Goal: Understand site structure: Understand site structure

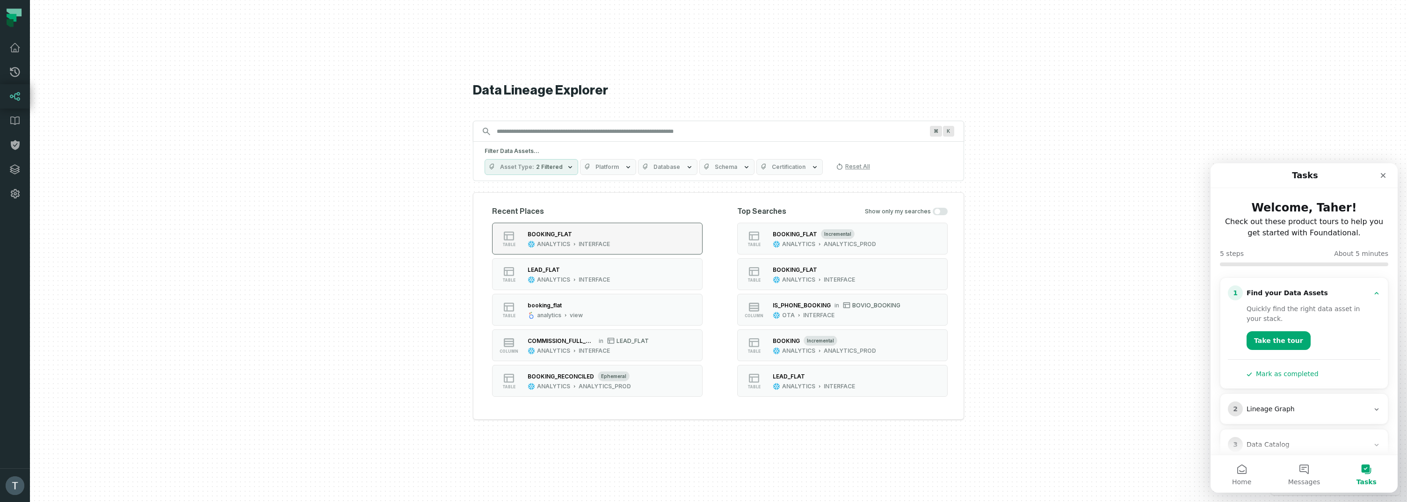
click at [563, 239] on div "BOOKING_FLAT ANALYTICS INTERFACE" at bounding box center [569, 238] width 90 height 19
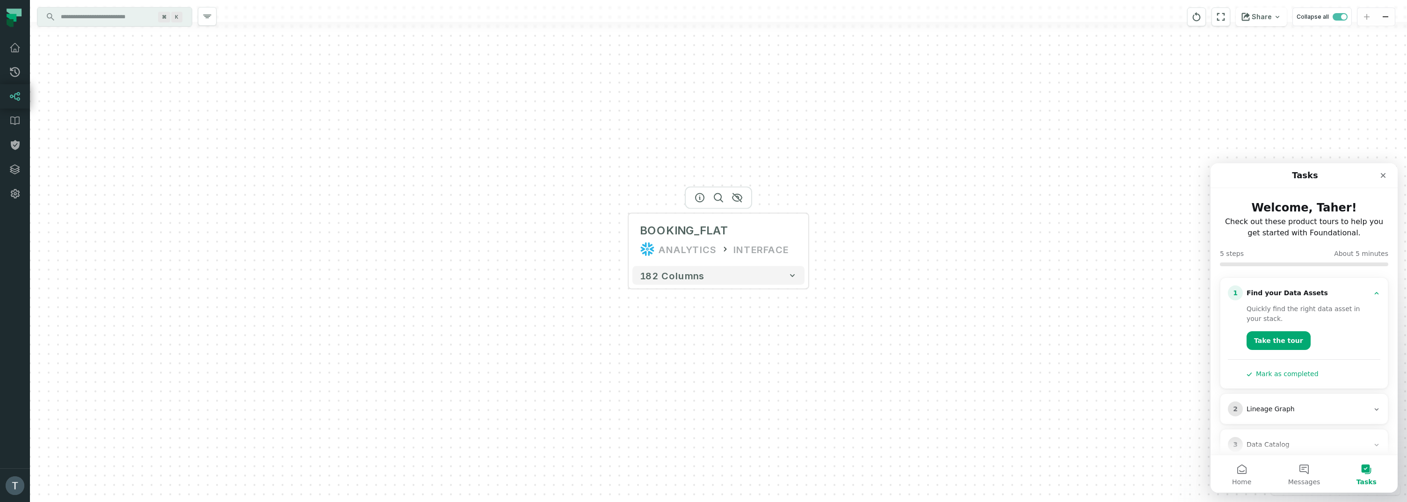
click at [716, 209] on div at bounding box center [718, 198] width 67 height 22
click at [718, 194] on icon "button" at bounding box center [718, 197] width 11 height 11
click at [717, 199] on icon "button" at bounding box center [718, 197] width 11 height 11
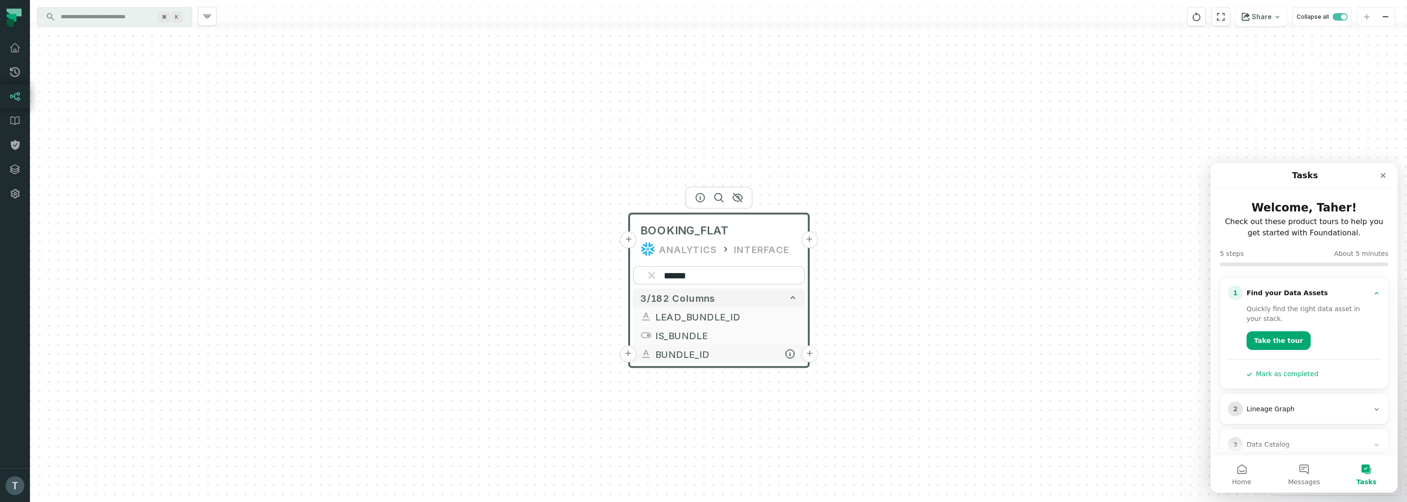
type input "******"
click at [810, 355] on button "+" at bounding box center [809, 354] width 17 height 17
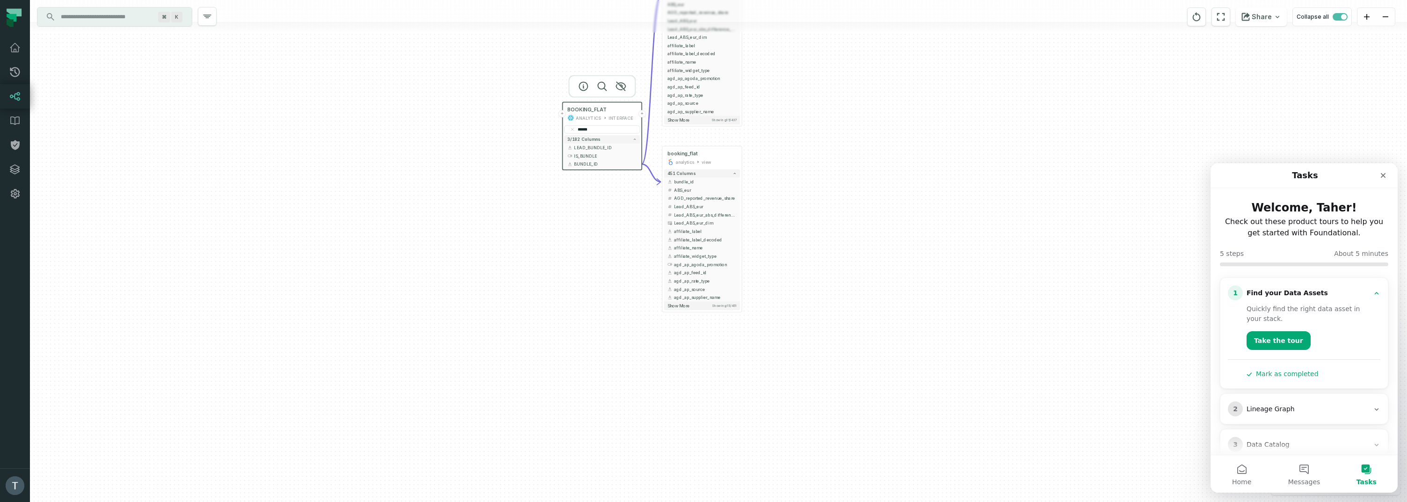
drag, startPoint x: 910, startPoint y: 306, endPoint x: 793, endPoint y: 52, distance: 279.3
click at [792, 47] on div "+ booking_derived analytics view + 437 columns - bundle_id + ABS_eur + AGD_repo…" at bounding box center [718, 251] width 1377 height 502
click at [742, 182] on button "+" at bounding box center [742, 181] width 7 height 7
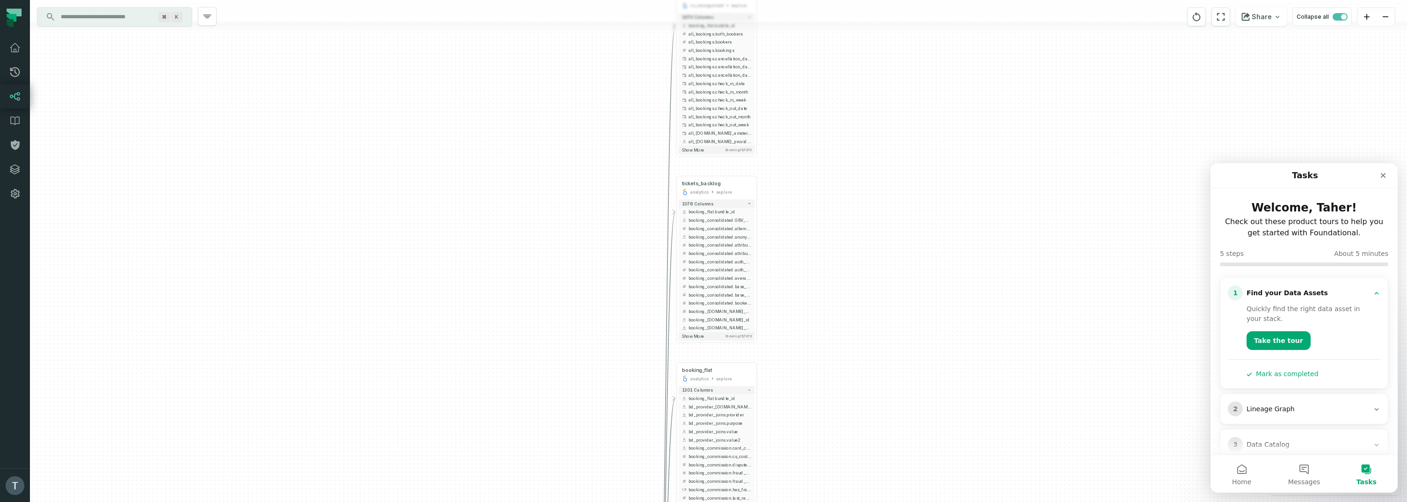
drag, startPoint x: 862, startPoint y: 248, endPoint x: 859, endPoint y: 224, distance: 24.1
click at [859, 224] on div "+ conversation cs_management explore + 1070 columns - booking_flat.bundle_id al…" at bounding box center [718, 251] width 1377 height 502
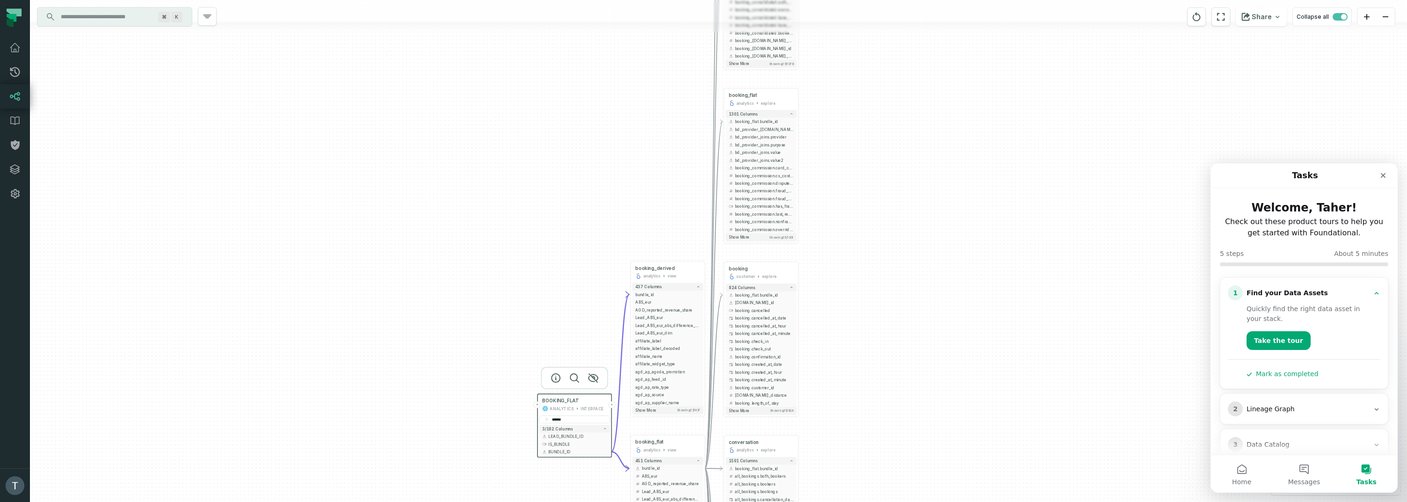
drag, startPoint x: 902, startPoint y: 114, endPoint x: 906, endPoint y: 46, distance: 67.9
click at [906, 46] on div "+ conversation cs_management explore + 1070 columns - booking_flat.bundle_id al…" at bounding box center [718, 251] width 1377 height 502
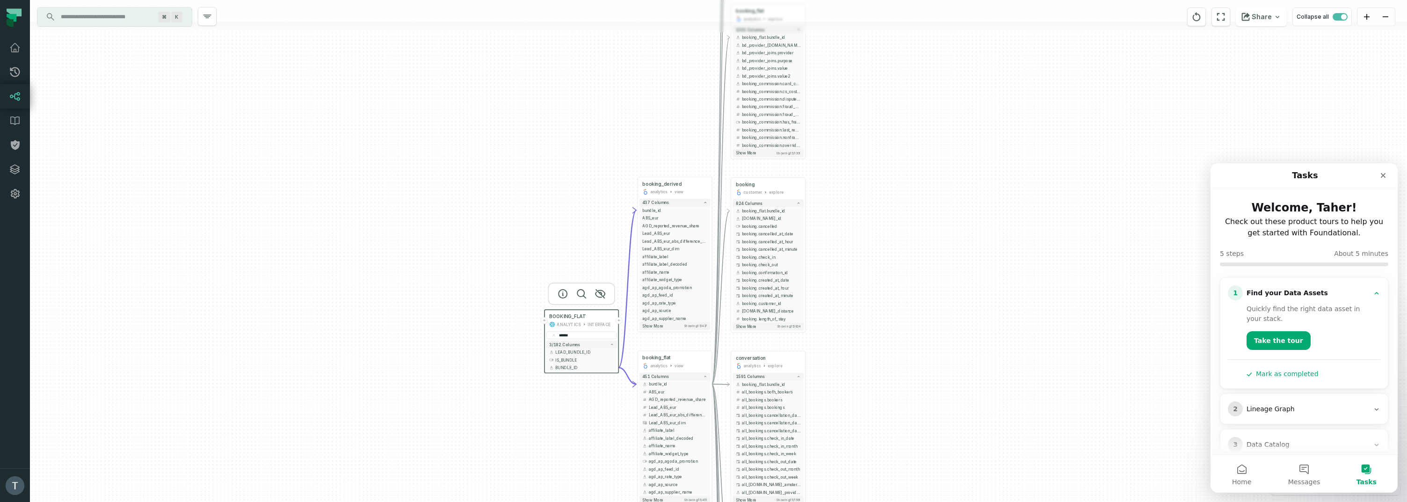
drag, startPoint x: 880, startPoint y: 260, endPoint x: 887, endPoint y: 168, distance: 92.0
click at [887, 168] on div "+ conversation cs_management explore + 1070 columns - booking_flat.bundle_id al…" at bounding box center [718, 251] width 1377 height 502
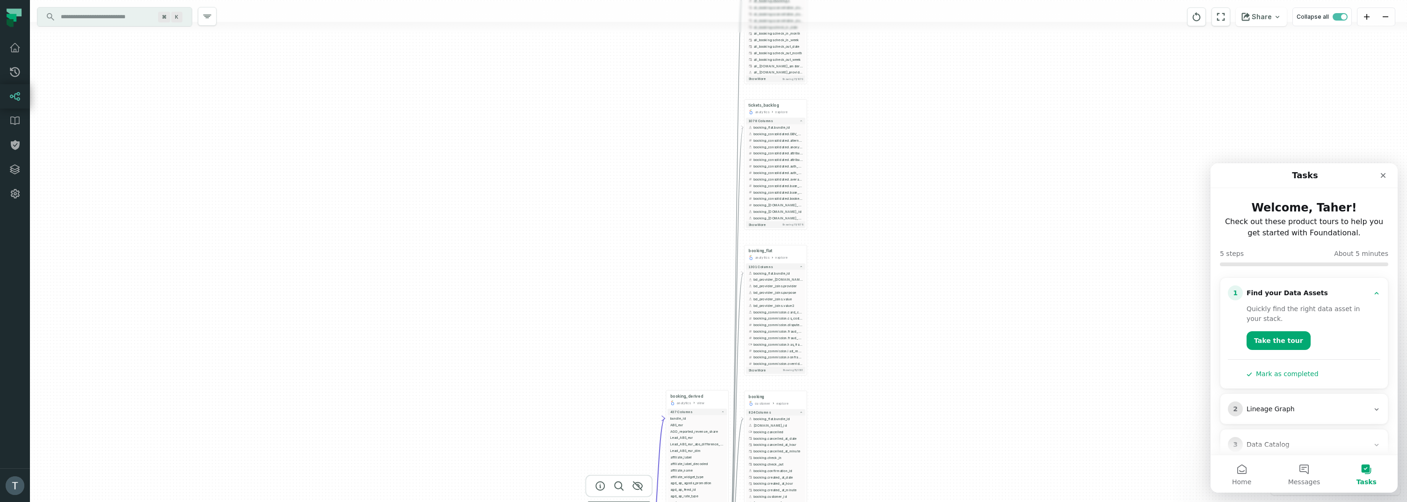
drag, startPoint x: 891, startPoint y: 305, endPoint x: 882, endPoint y: 239, distance: 66.0
click at [883, 415] on div "+ conversation cs_management explore + 1070 columns - booking_flat.bundle_id al…" at bounding box center [718, 251] width 1377 height 502
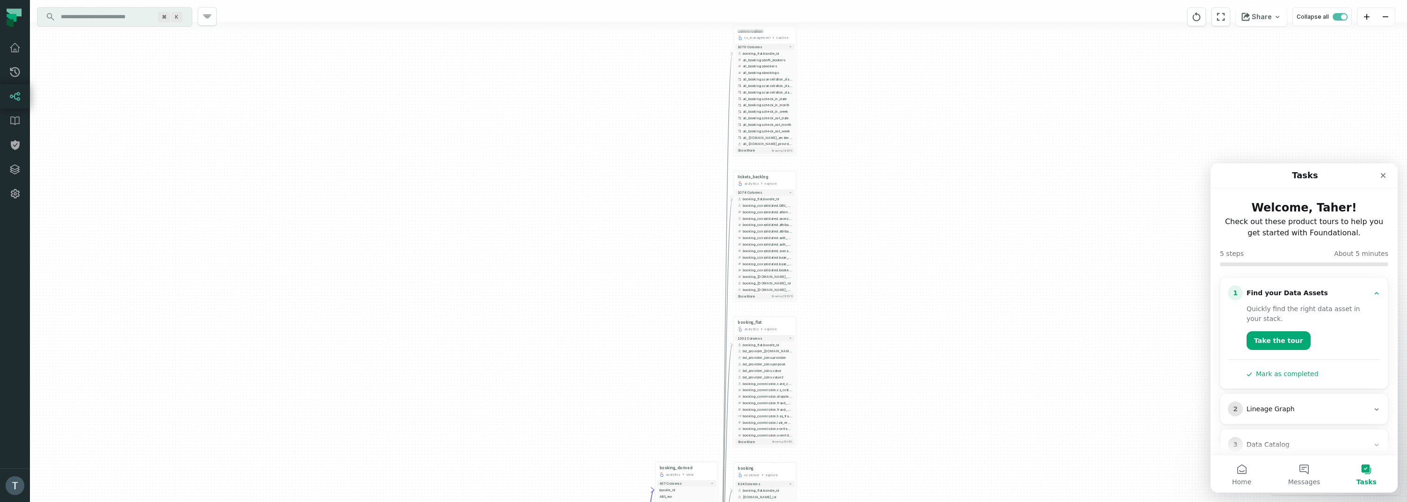
drag, startPoint x: 887, startPoint y: 139, endPoint x: 876, endPoint y: 200, distance: 61.8
click at [876, 200] on div "+ conversation cs_management explore + 1070 columns - booking_flat.bundle_id al…" at bounding box center [718, 251] width 1377 height 502
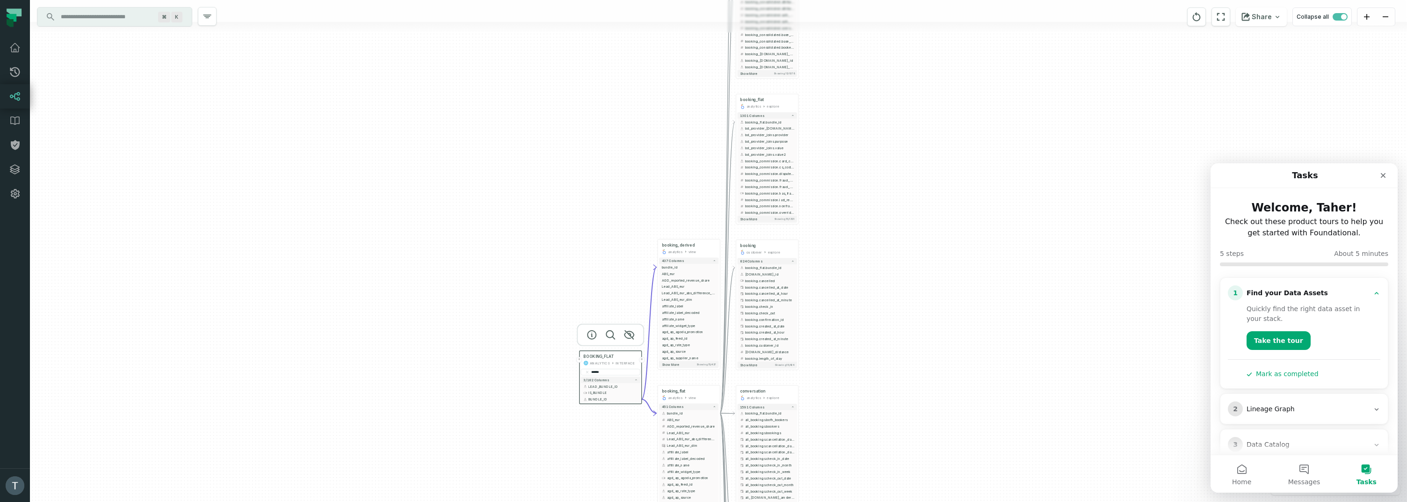
drag, startPoint x: 873, startPoint y: 183, endPoint x: 873, endPoint y: 136, distance: 47.3
click at [869, 68] on div "+ conversation cs_management explore + 1070 columns - booking_flat.bundle_id al…" at bounding box center [718, 251] width 1377 height 502
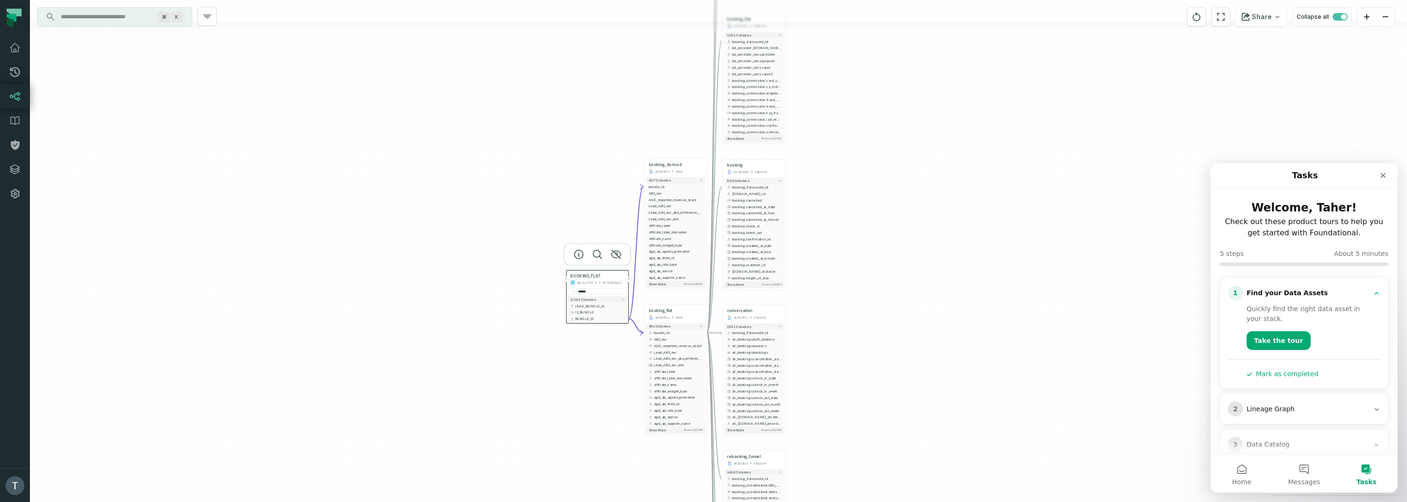
drag, startPoint x: 873, startPoint y: 209, endPoint x: 867, endPoint y: 174, distance: 35.2
click at [861, 126] on div "+ conversation cs_management explore + 1070 columns - booking_flat.bundle_id al…" at bounding box center [718, 251] width 1377 height 502
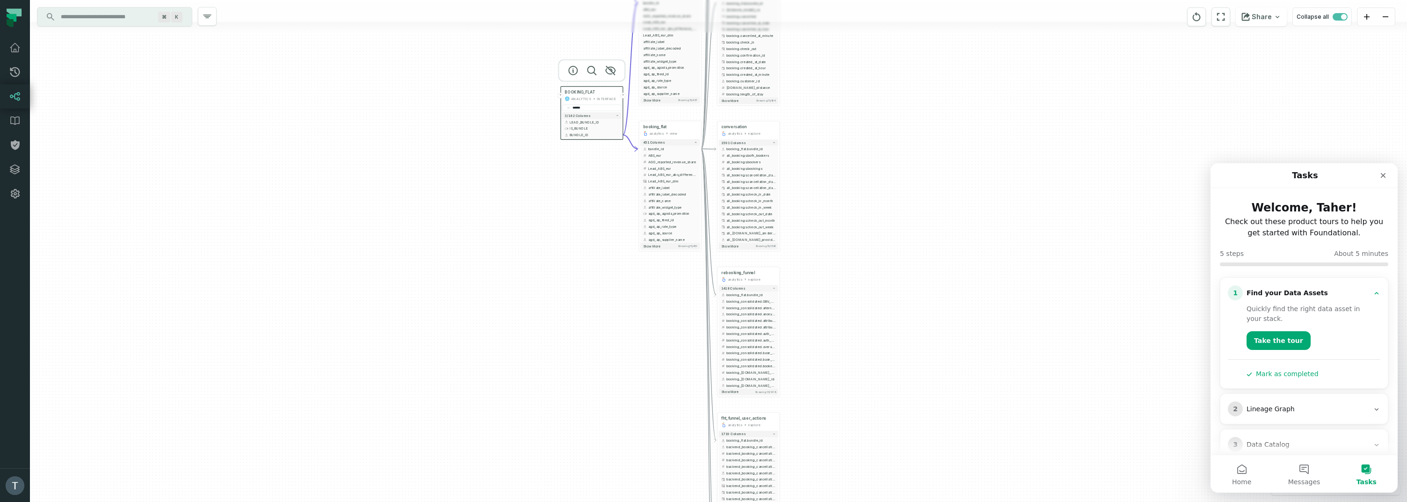
drag, startPoint x: 873, startPoint y: 115, endPoint x: 873, endPoint y: 104, distance: 10.8
click at [873, 104] on div "+ conversation cs_management explore + 1070 columns - booking_flat.bundle_id al…" at bounding box center [718, 251] width 1377 height 502
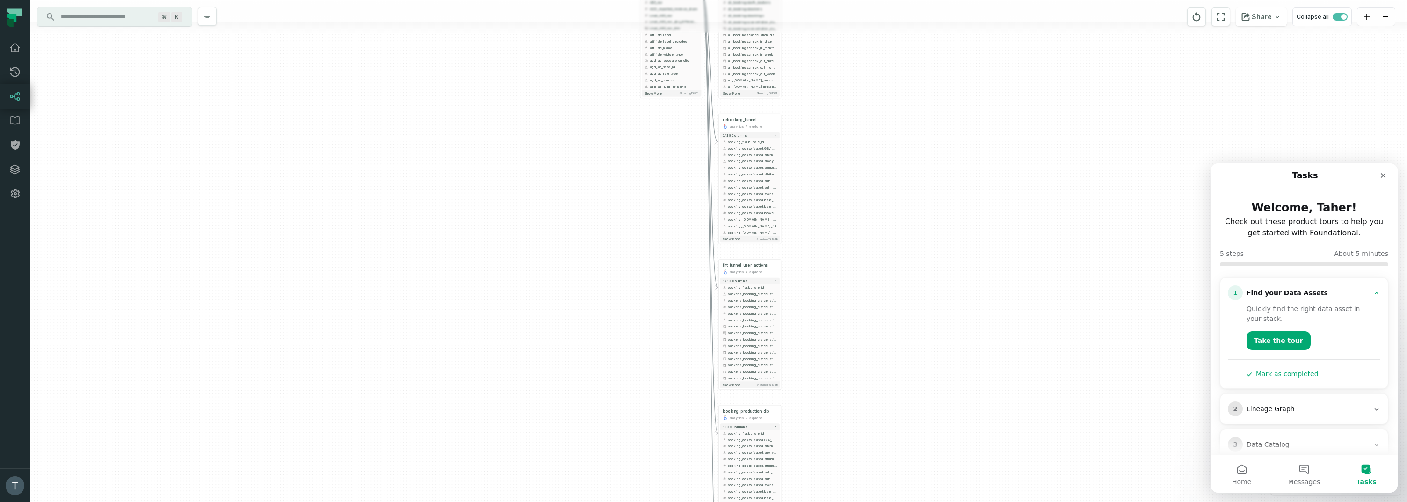
drag, startPoint x: 886, startPoint y: 270, endPoint x: 888, endPoint y: 118, distance: 152.1
click at [888, 118] on div "+ conversation cs_management explore + 1070 columns - booking_flat.bundle_id al…" at bounding box center [718, 251] width 1377 height 502
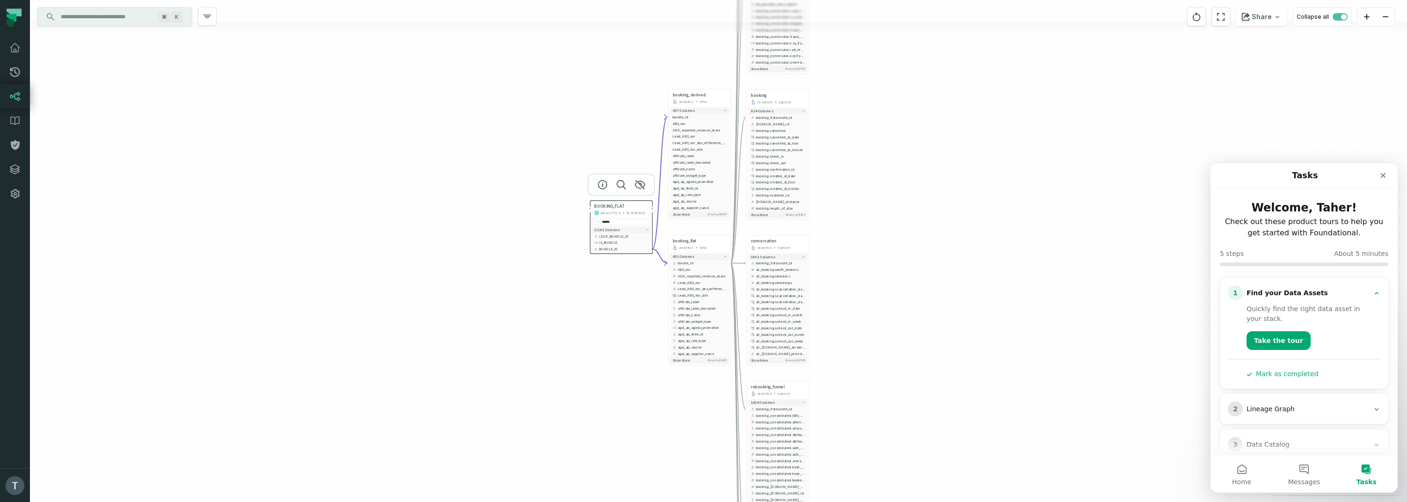
drag, startPoint x: 879, startPoint y: 138, endPoint x: 874, endPoint y: 254, distance: 116.6
click at [910, 420] on div "+ conversation cs_management explore + 1070 columns - booking_flat.bundle_id al…" at bounding box center [718, 251] width 1377 height 502
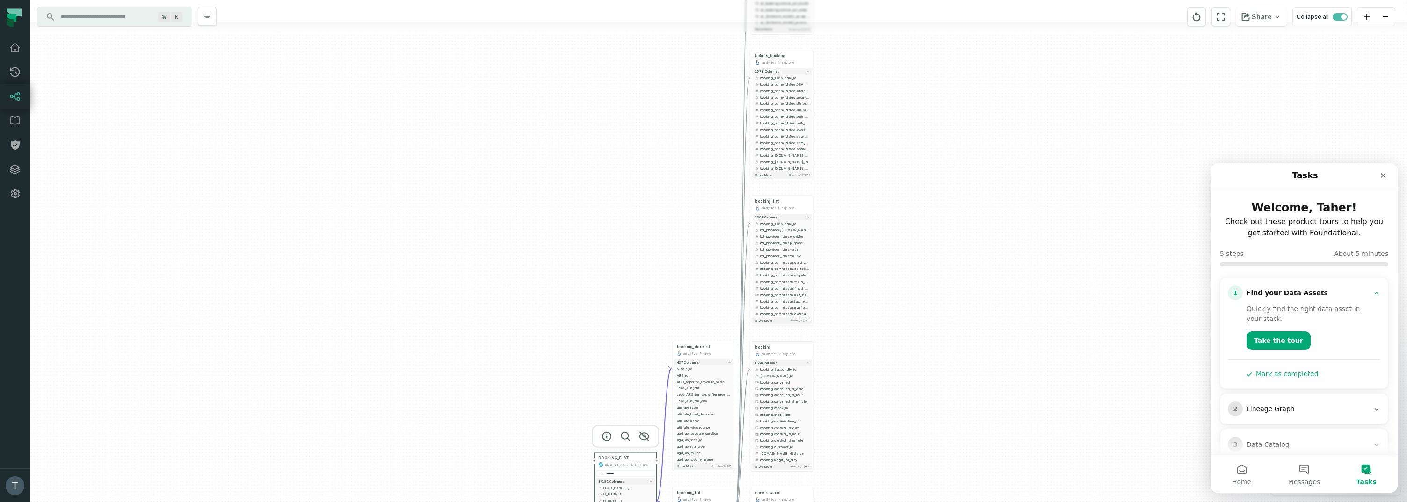
drag, startPoint x: 910, startPoint y: 266, endPoint x: 920, endPoint y: 173, distance: 93.3
click at [903, 394] on div "+ conversation cs_management explore + 1070 columns - booking_flat.bundle_id al…" at bounding box center [718, 251] width 1377 height 502
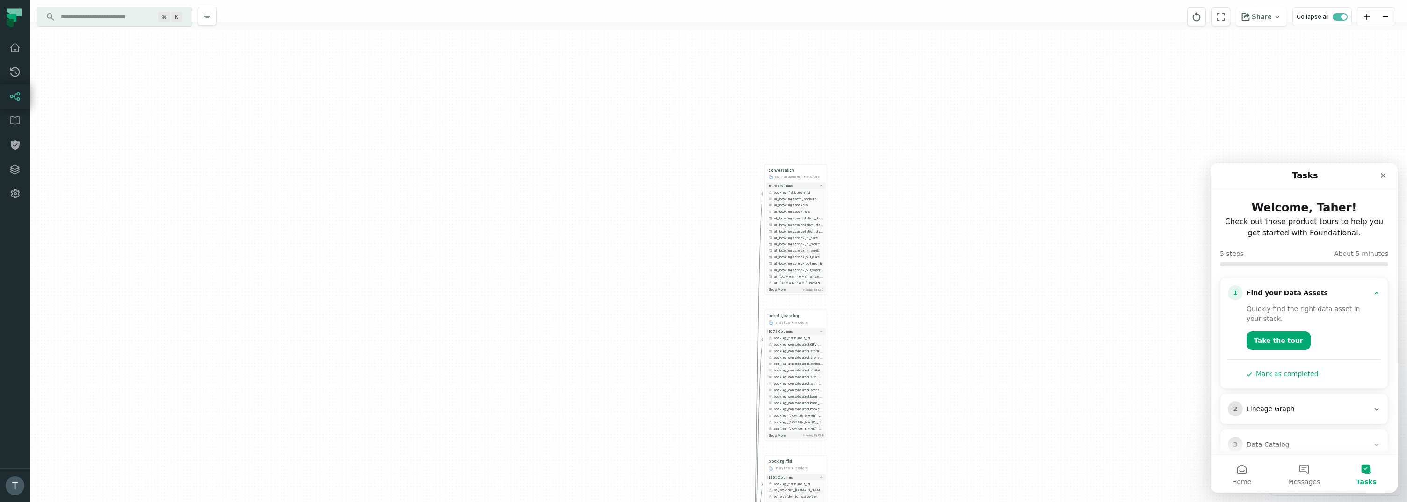
drag, startPoint x: 934, startPoint y: 290, endPoint x: 895, endPoint y: 245, distance: 59.7
click at [936, 374] on div "+ conversation cs_management explore + 1070 columns - booking_flat.bundle_id al…" at bounding box center [718, 251] width 1377 height 502
click at [813, 146] on icon "button" at bounding box center [814, 148] width 11 height 11
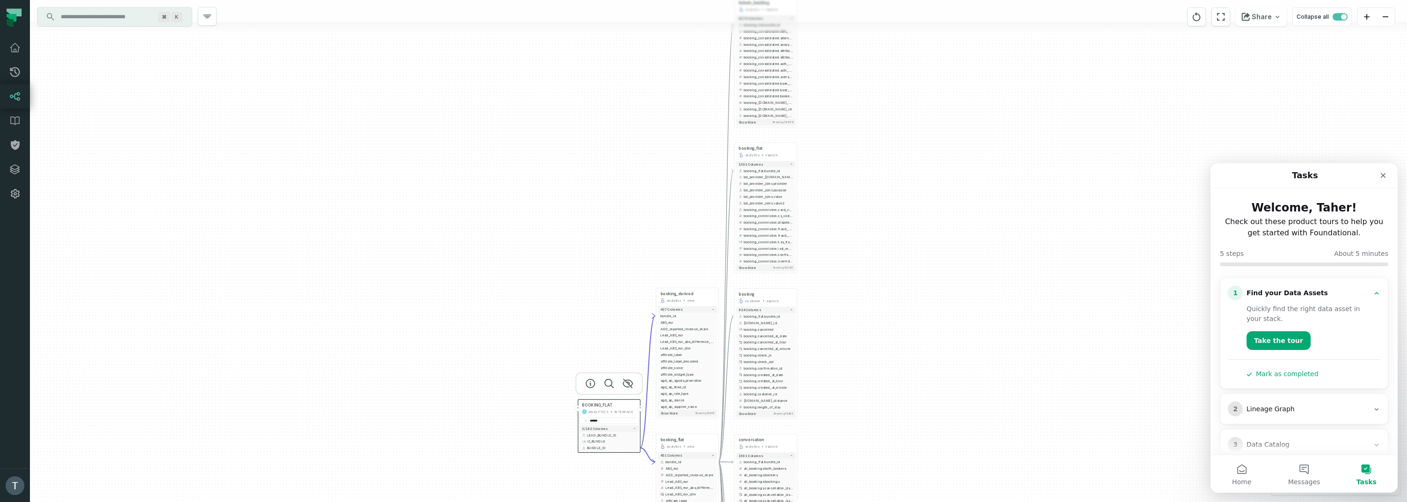
drag, startPoint x: 870, startPoint y: 106, endPoint x: 865, endPoint y: -24, distance: 130.6
click at [865, 0] on html "Pull Requests Dashboard Lineage Data Catalog Policies Integrations Settings Tah…" at bounding box center [703, 251] width 1407 height 502
click at [785, 125] on icon "button" at bounding box center [784, 127] width 9 height 8
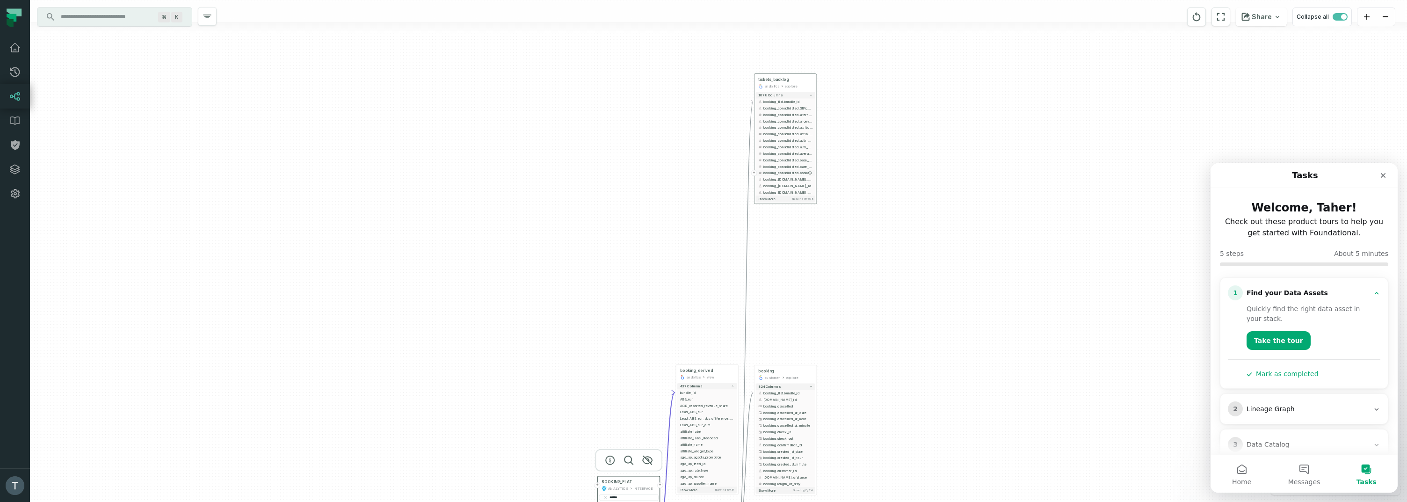
drag, startPoint x: 761, startPoint y: 93, endPoint x: 779, endPoint y: 125, distance: 36.4
click at [767, 137] on button "booking_consolidated.auth_optimization_adaptive_acceptance_eur" at bounding box center [785, 140] width 59 height 7
